Goal: Information Seeking & Learning: Check status

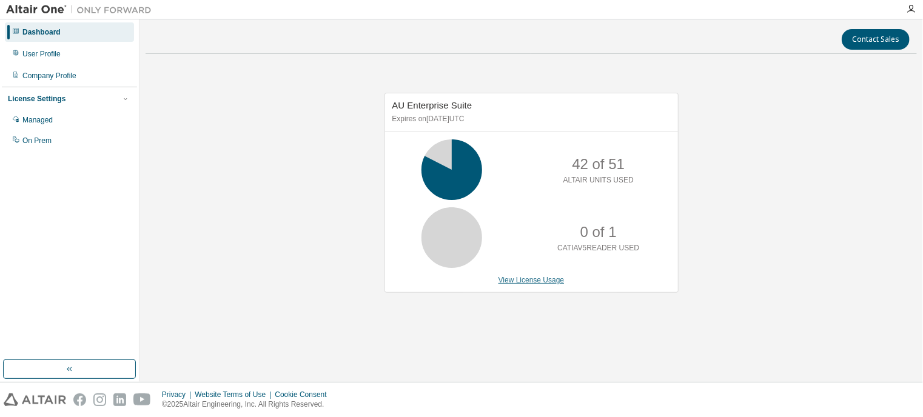
click at [521, 278] on link "View License Usage" at bounding box center [531, 280] width 66 height 8
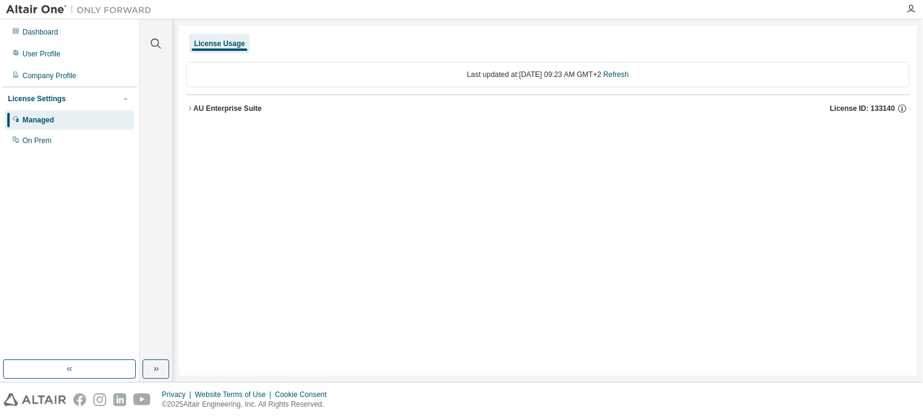
click at [194, 108] on div "AU Enterprise Suite" at bounding box center [227, 109] width 69 height 10
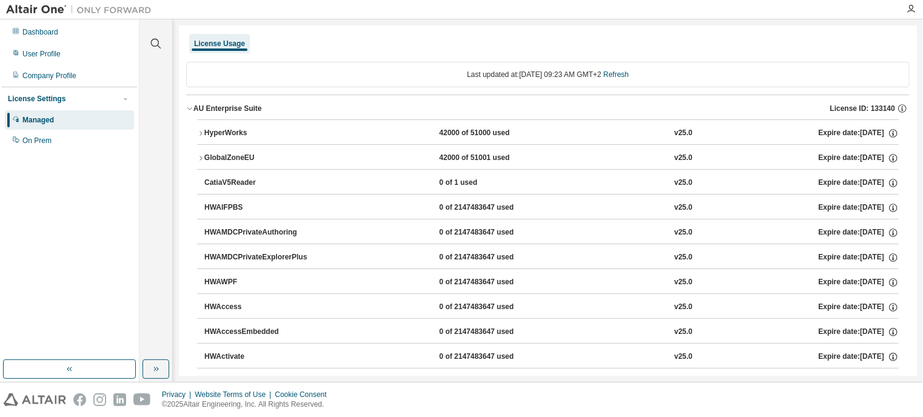
click at [216, 107] on div "AU Enterprise Suite" at bounding box center [227, 109] width 69 height 10
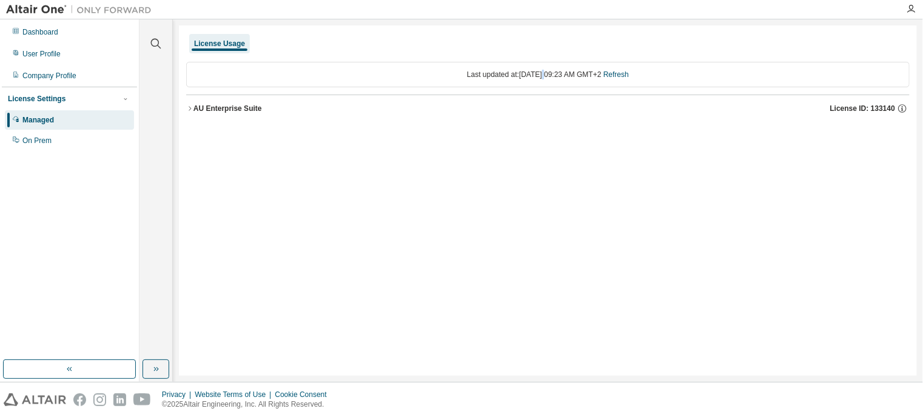
click at [531, 72] on div "Last updated at: Wed 2025-08-13 09:23 AM GMT+2 Refresh" at bounding box center [547, 74] width 723 height 25
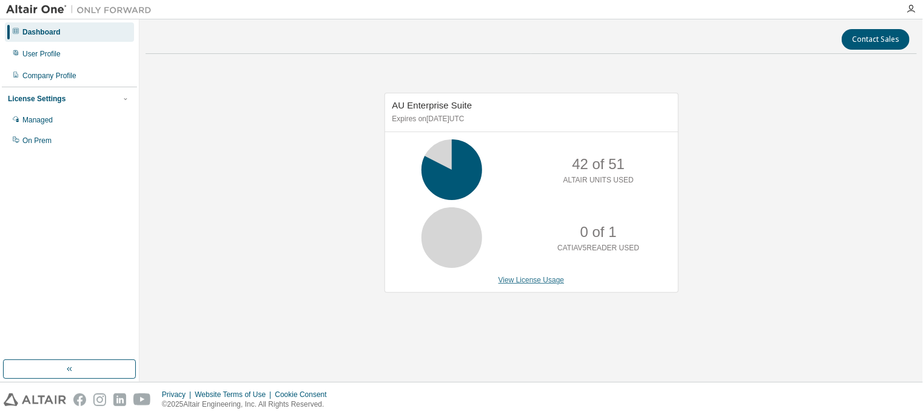
click at [548, 281] on link "View License Usage" at bounding box center [531, 280] width 66 height 8
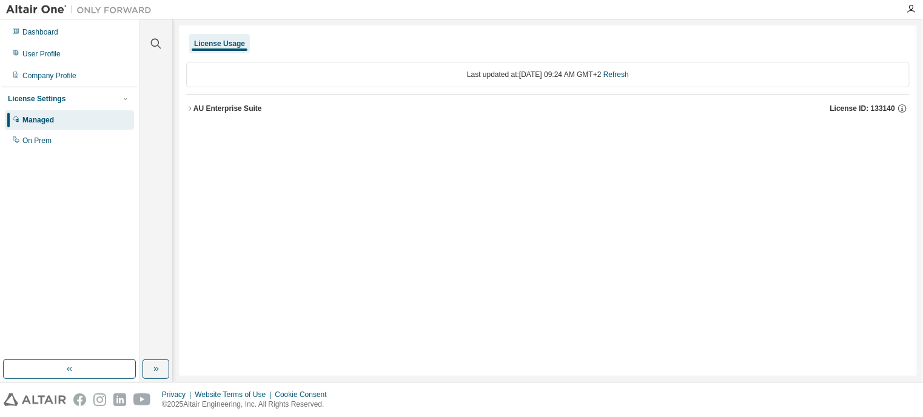
click at [216, 112] on div "AU Enterprise Suite" at bounding box center [227, 109] width 69 height 10
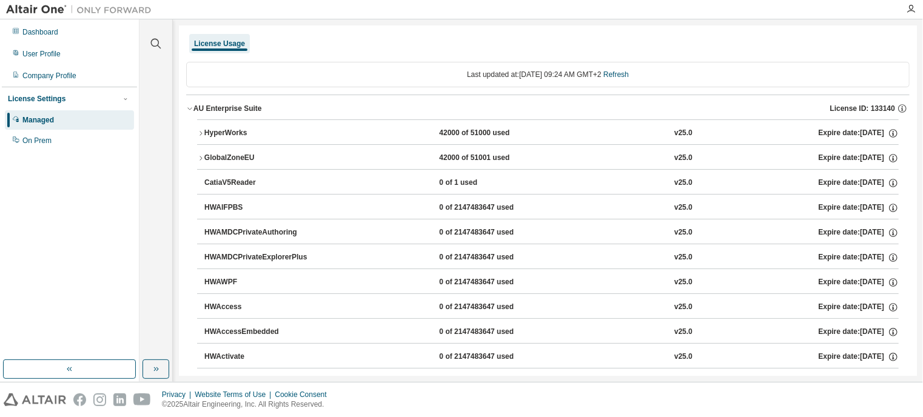
click at [200, 137] on button "HyperWorks 42000 of 51000 used v25.0 Expire date: 2025-12-01" at bounding box center [547, 133] width 701 height 27
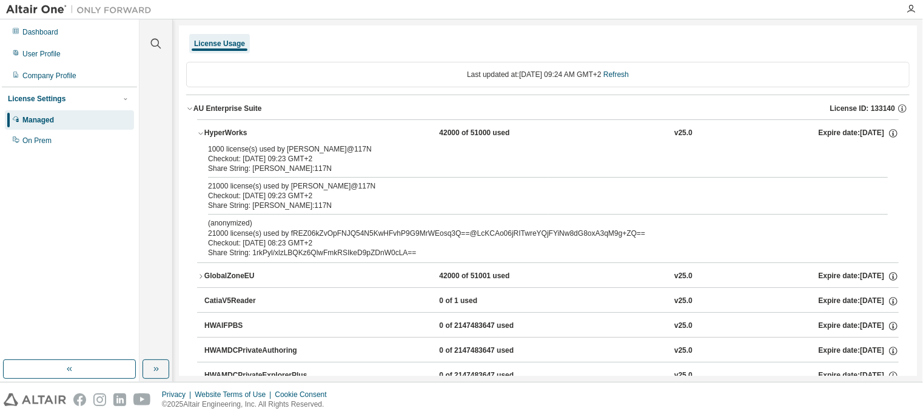
click at [274, 181] on div "21000 license(s) used by john@117N" at bounding box center [533, 186] width 651 height 10
click at [296, 232] on div "(anonymized) 21000 license(s) used by fREZ06kZvOpFNJQ54N5KwHFvhP9G9MrWEosq3Q==@…" at bounding box center [533, 228] width 651 height 20
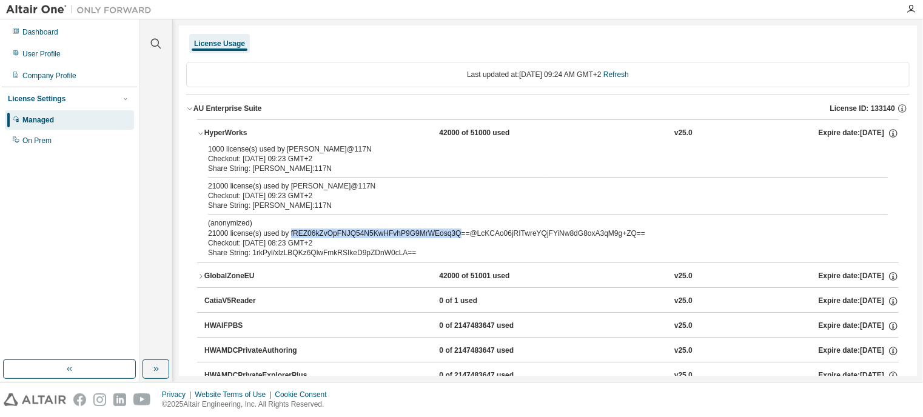
click at [296, 232] on div "(anonymized) 21000 license(s) used by fREZ06kZvOpFNJQ54N5KwHFvhP9G9MrWEosq3Q==@…" at bounding box center [533, 228] width 651 height 20
click at [390, 238] on div "Checkout: 2025-08-13 08:23 GMT+2" at bounding box center [533, 243] width 651 height 10
click at [340, 253] on div "Share String: 1rkPyl/xlzLBQKz6QlwFmkRSIkeD9pZDnW0cLA==" at bounding box center [533, 253] width 651 height 10
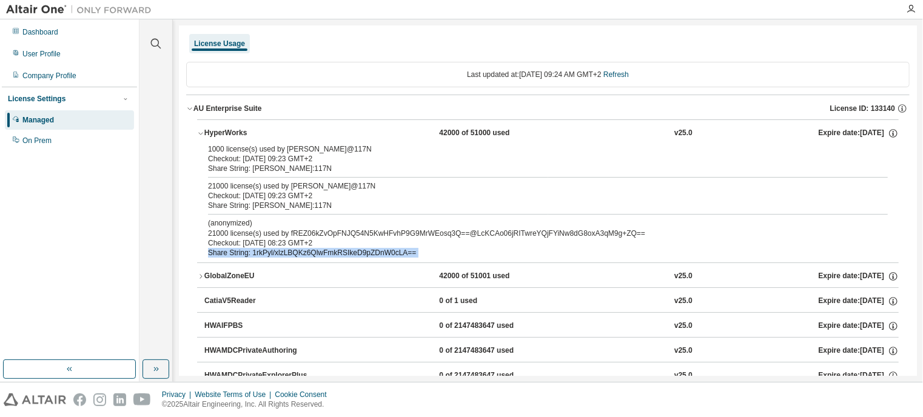
click at [340, 253] on div "Share String: 1rkPyl/xlzLBQKz6QlwFmkRSIkeD9pZDnW0cLA==" at bounding box center [533, 253] width 651 height 10
click at [223, 272] on div "GlobalZoneEU" at bounding box center [258, 276] width 109 height 11
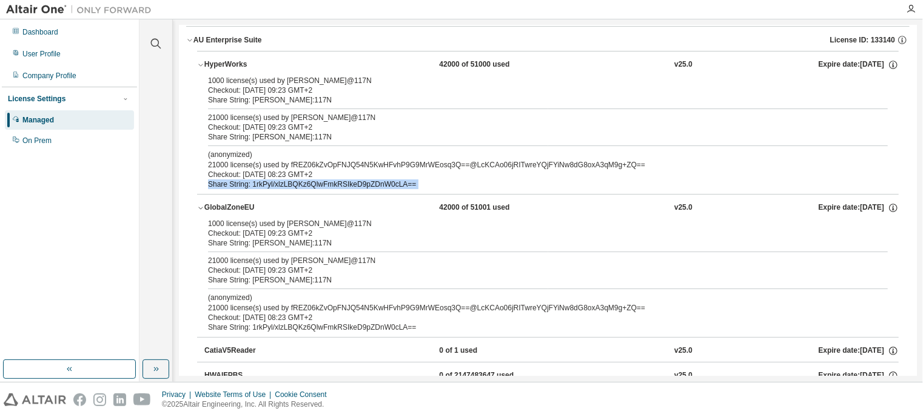
scroll to position [121, 0]
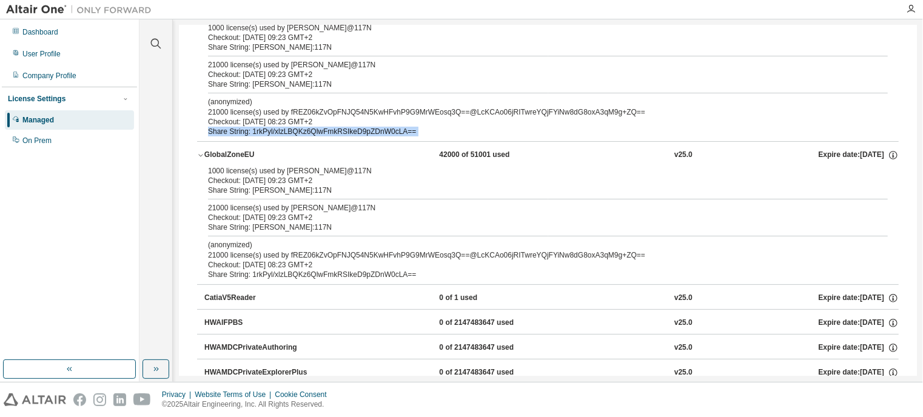
click at [222, 152] on div "GlobalZoneEU" at bounding box center [258, 155] width 109 height 11
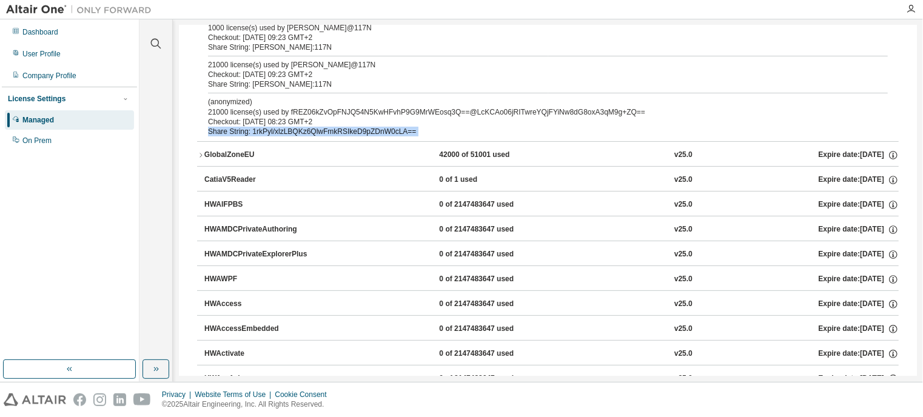
scroll to position [0, 0]
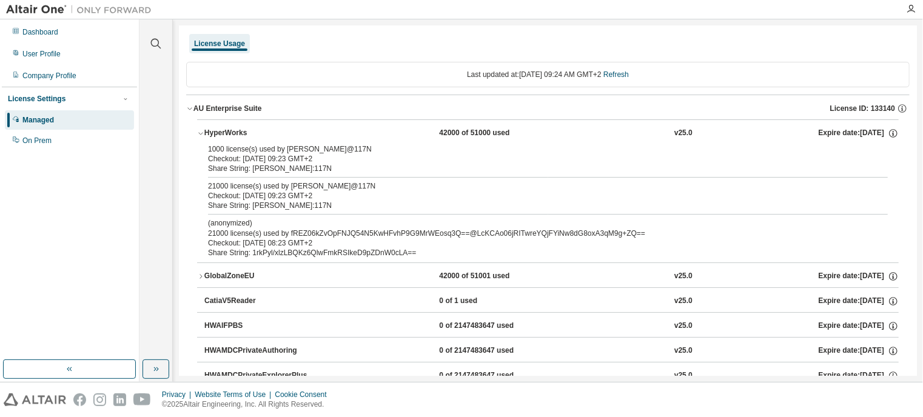
click at [322, 223] on p "(anonymized)" at bounding box center [533, 223] width 651 height 10
click at [309, 230] on div "(anonymized) 21000 license(s) used by fREZ06kZvOpFNJQ54N5KwHFvhP9G9MrWEosq3Q==@…" at bounding box center [533, 228] width 651 height 20
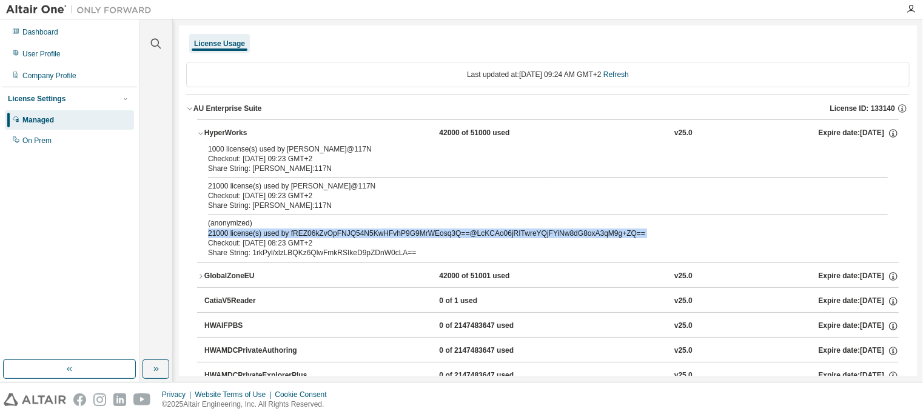
click at [309, 230] on div "(anonymized) 21000 license(s) used by fREZ06kZvOpFNJQ54N5KwHFvhP9G9MrWEosq3Q==@…" at bounding box center [533, 228] width 651 height 20
click at [380, 235] on div "(anonymized) 21000 license(s) used by fREZ06kZvOpFNJQ54N5KwHFvhP9G9MrWEosq3Q==@…" at bounding box center [533, 228] width 651 height 20
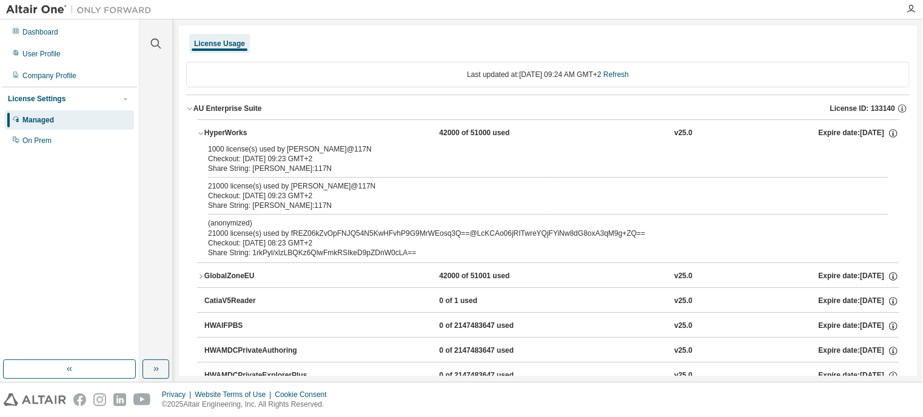
click at [384, 238] on div "Checkout: 2025-08-13 08:23 GMT+2" at bounding box center [533, 243] width 651 height 10
click at [378, 229] on div "(anonymized) 21000 license(s) used by fREZ06kZvOpFNJQ54N5KwHFvhP9G9MrWEosq3Q==@…" at bounding box center [533, 228] width 651 height 20
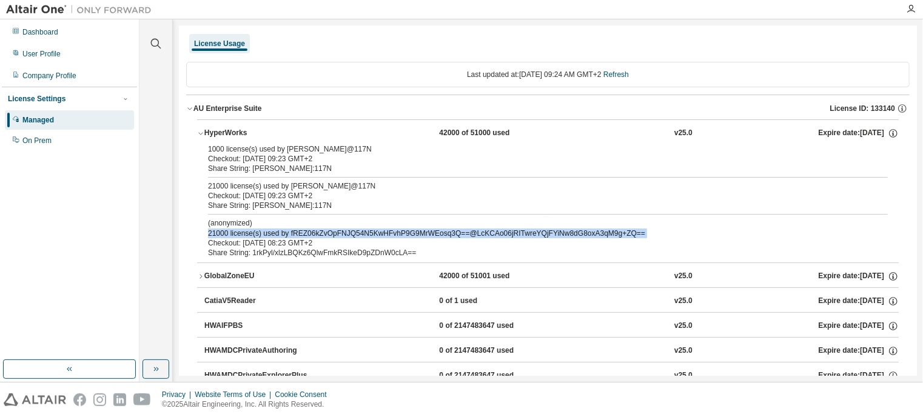
click at [378, 229] on div "(anonymized) 21000 license(s) used by fREZ06kZvOpFNJQ54N5KwHFvhP9G9MrWEosq3Q==@…" at bounding box center [533, 228] width 651 height 20
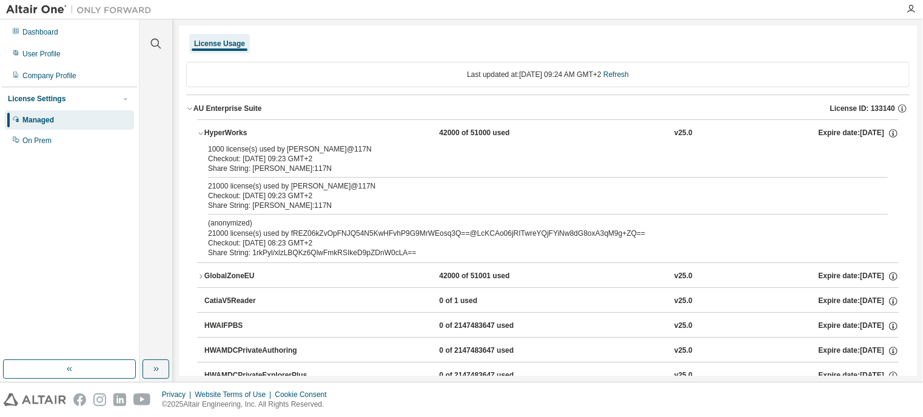
click at [392, 244] on div "Checkout: 2025-08-13 08:23 GMT+2" at bounding box center [533, 243] width 651 height 10
click at [326, 231] on div "(anonymized) 21000 license(s) used by fREZ06kZvOpFNJQ54N5KwHFvhP9G9MrWEosq3Q==@…" at bounding box center [533, 228] width 651 height 20
click at [304, 243] on div "Checkout: 2025-08-13 08:23 GMT+2" at bounding box center [533, 243] width 651 height 10
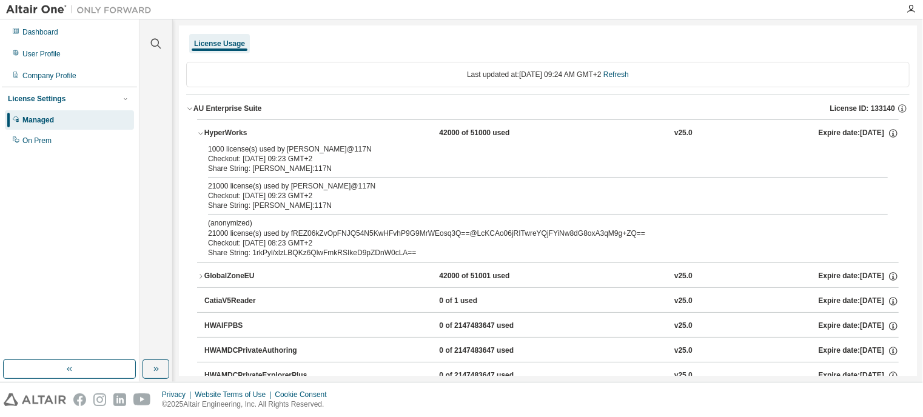
click at [303, 243] on div "Checkout: 2025-08-13 08:23 GMT+2" at bounding box center [533, 243] width 651 height 10
click at [307, 230] on div "(anonymized) 21000 license(s) used by fREZ06kZvOpFNJQ54N5KwHFvhP9G9MrWEosq3Q==@…" at bounding box center [533, 228] width 651 height 20
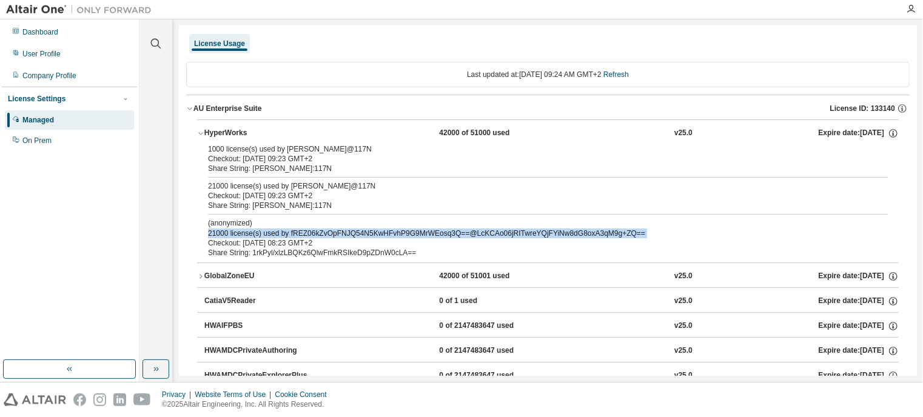
click at [307, 230] on div "(anonymized) 21000 license(s) used by fREZ06kZvOpFNJQ54N5KwHFvhP9G9MrWEosq3Q==@…" at bounding box center [533, 228] width 651 height 20
